Goal: Transaction & Acquisition: Purchase product/service

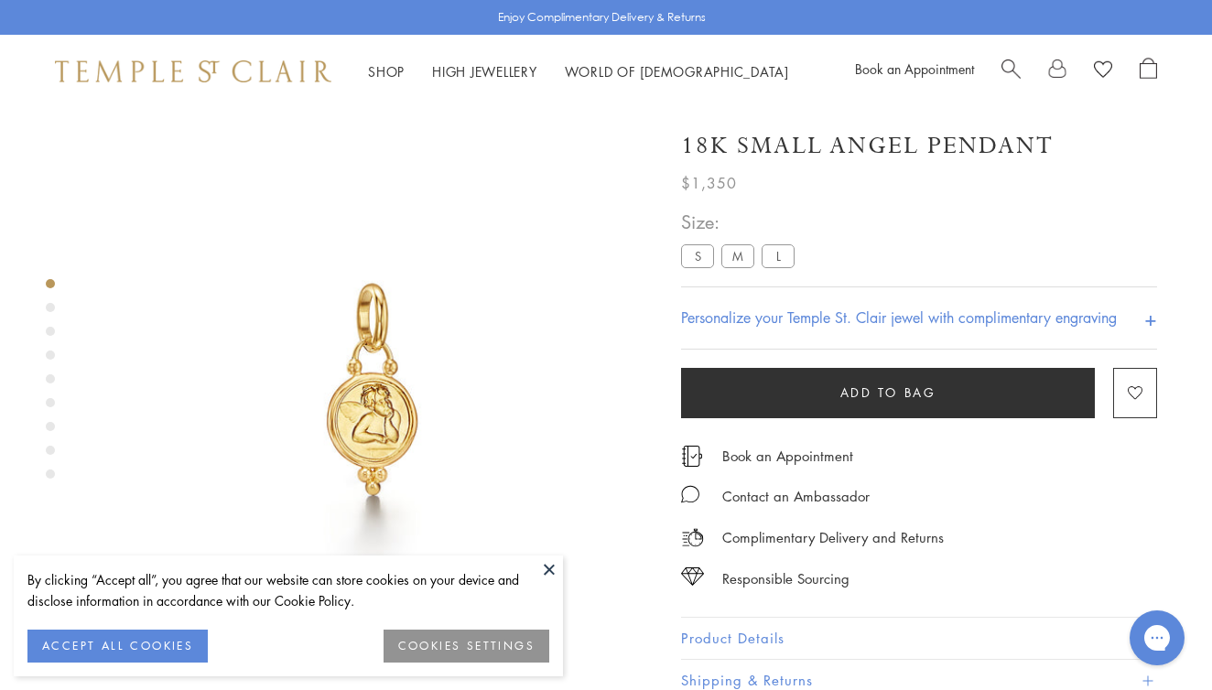
click at [741, 260] on label "M" at bounding box center [738, 256] width 33 height 23
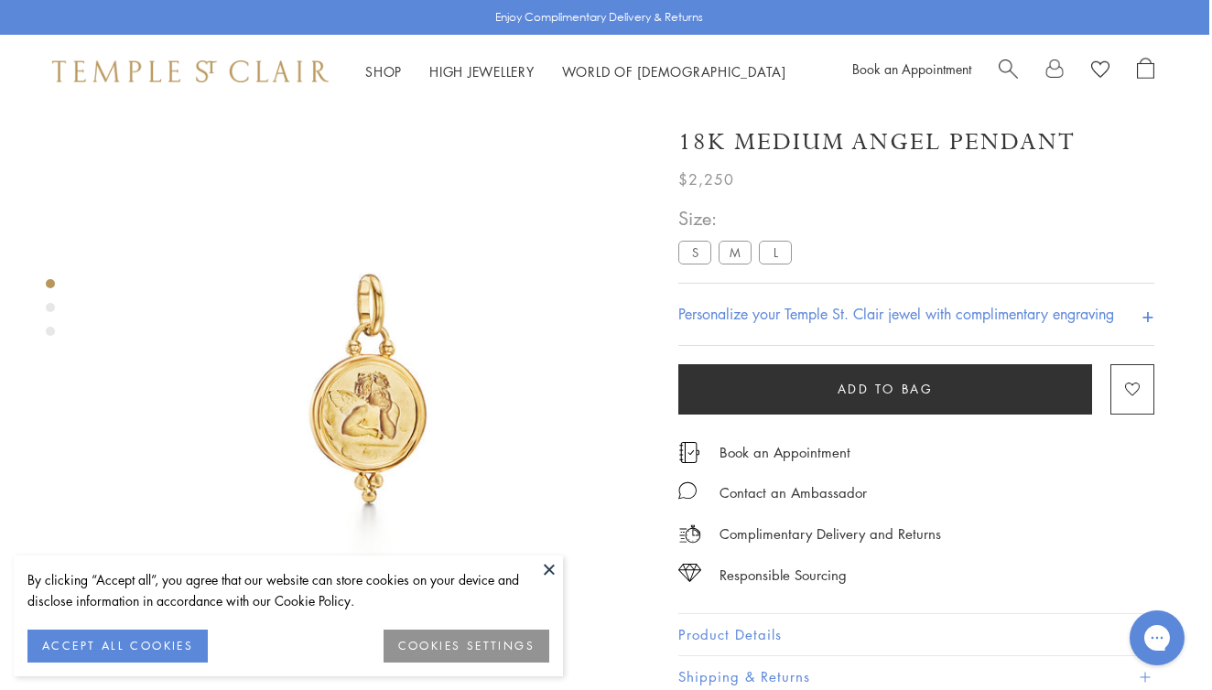
scroll to position [0, 3]
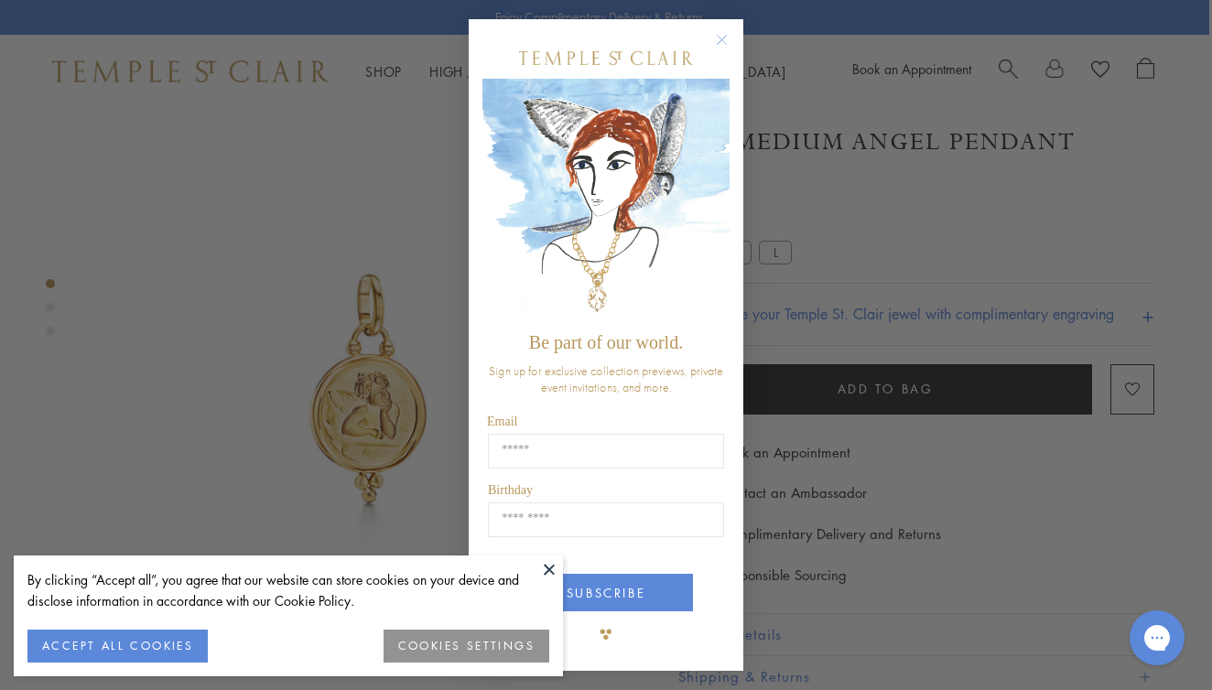
click at [733, 33] on icon "Close dialog" at bounding box center [722, 39] width 23 height 23
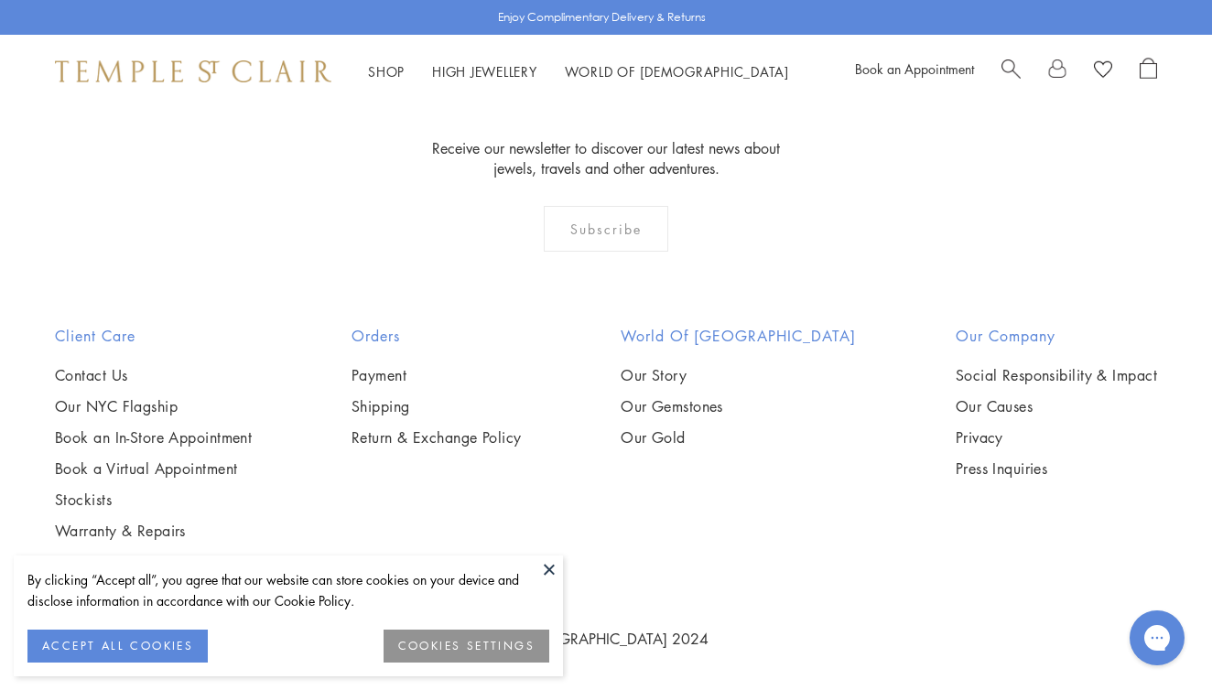
scroll to position [1882, 0]
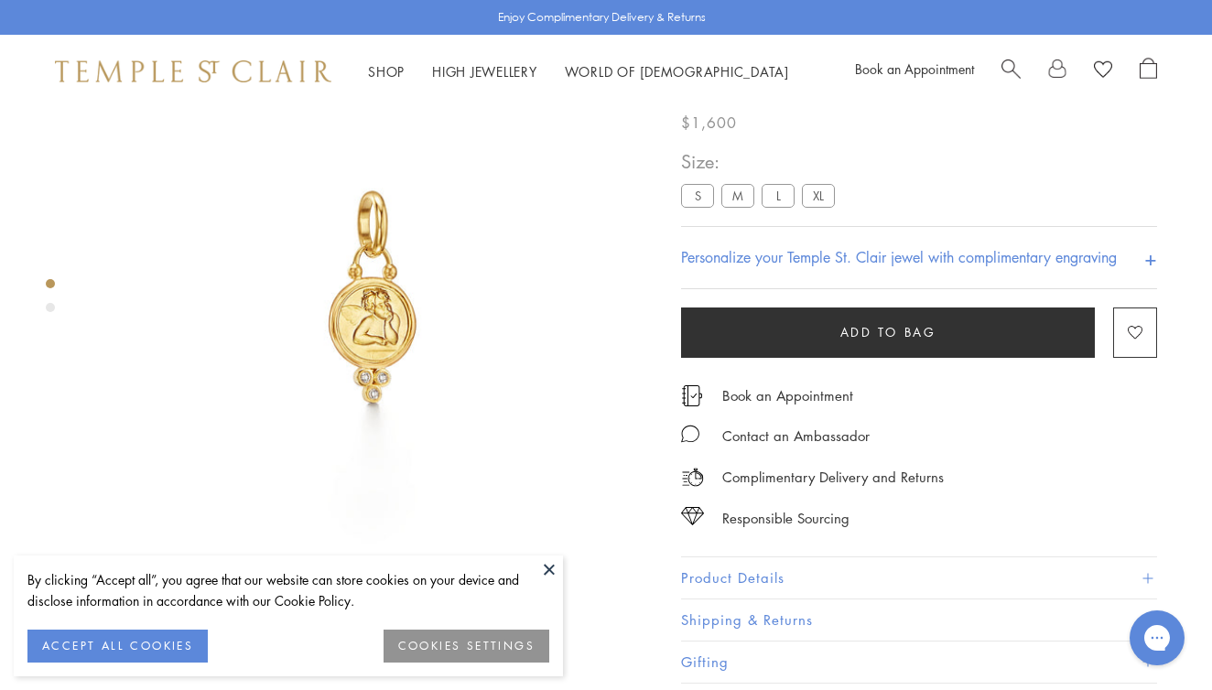
scroll to position [91, 0]
click at [739, 210] on label "M" at bounding box center [738, 198] width 33 height 23
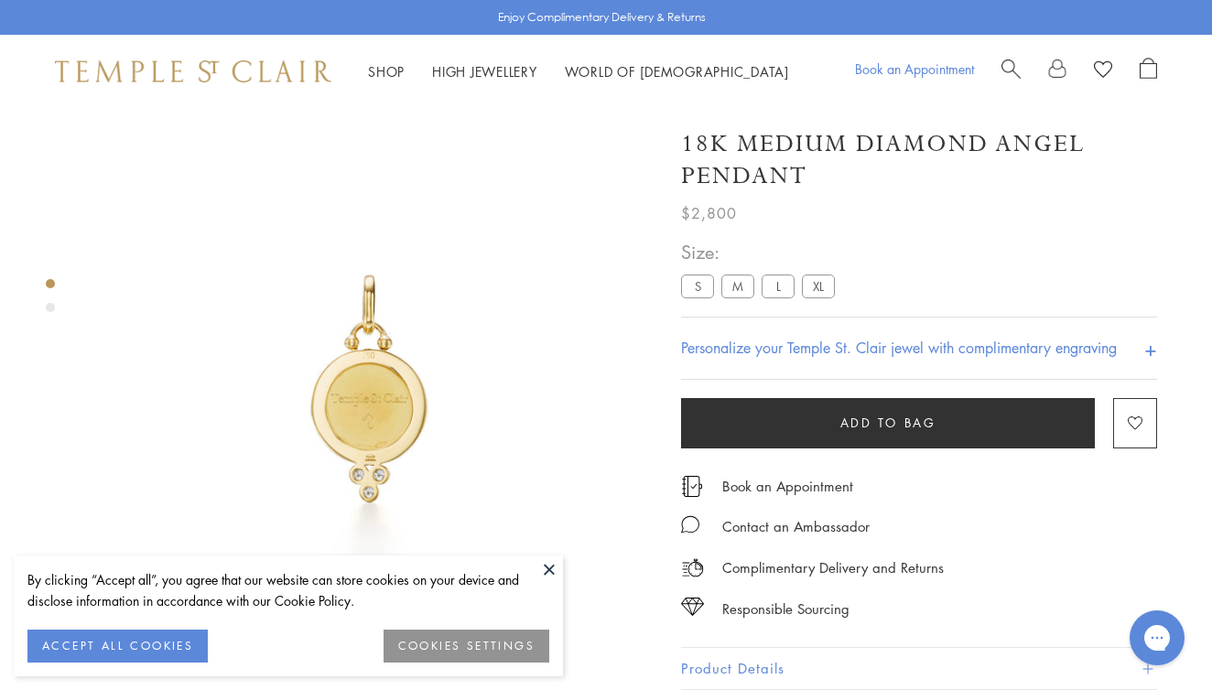
scroll to position [-1, 0]
